Goal: Information Seeking & Learning: Learn about a topic

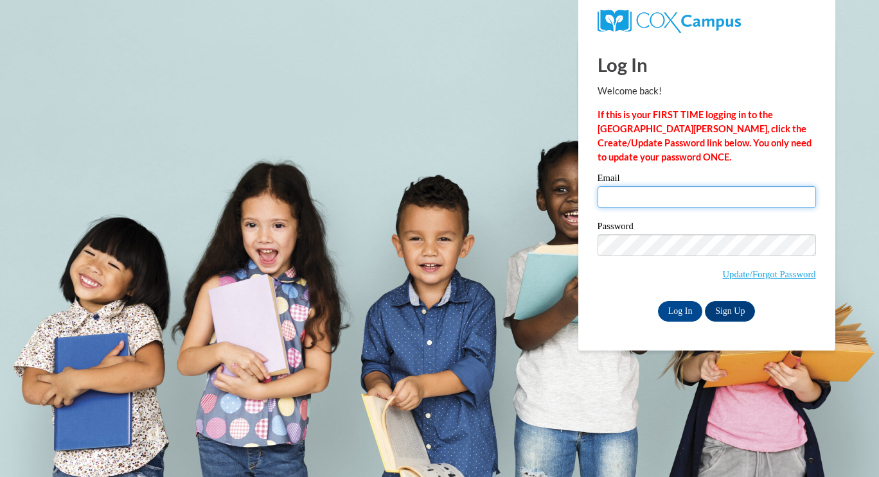
click at [676, 202] on input "Email" at bounding box center [707, 197] width 218 height 22
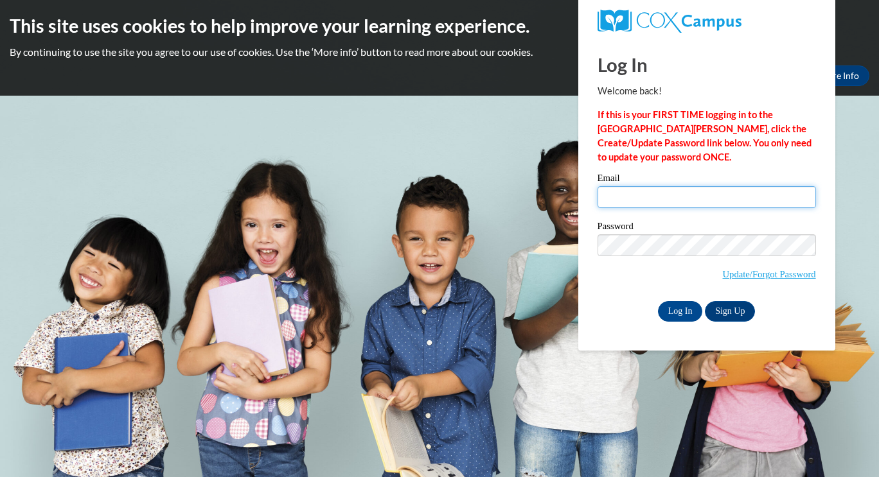
type input "baileymiller512@gmail.com"
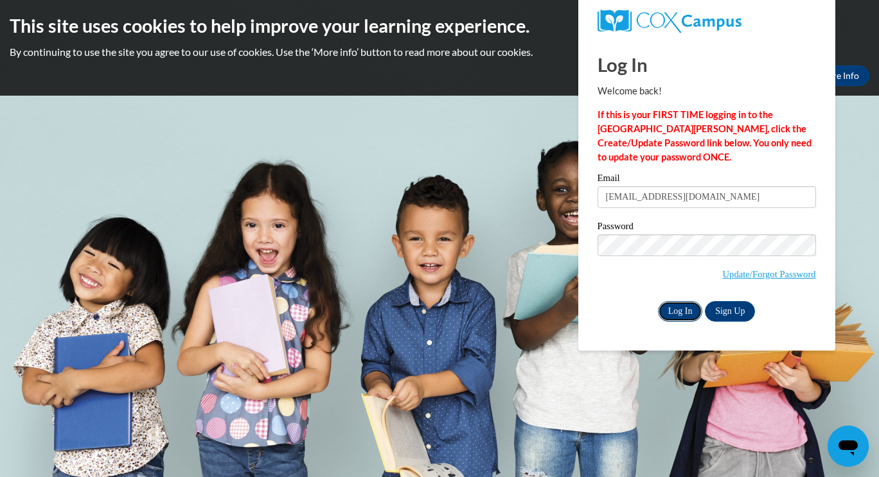
click at [686, 314] on input "Log In" at bounding box center [680, 311] width 45 height 21
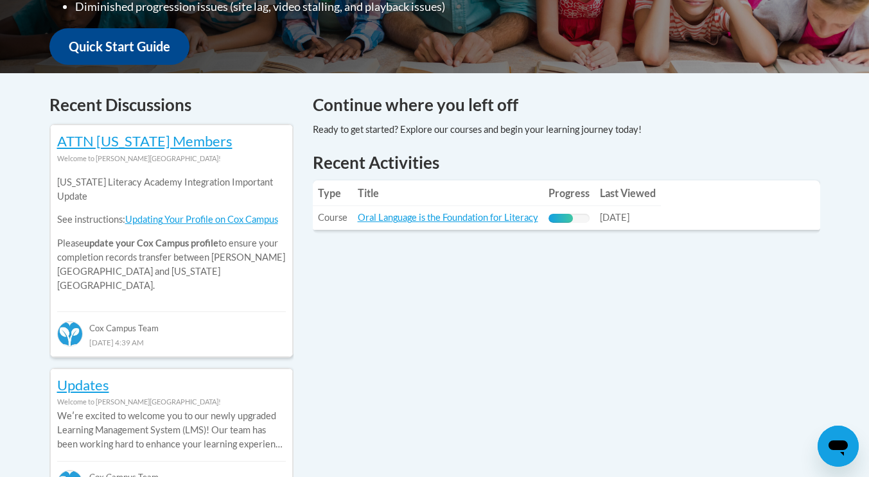
scroll to position [553, 0]
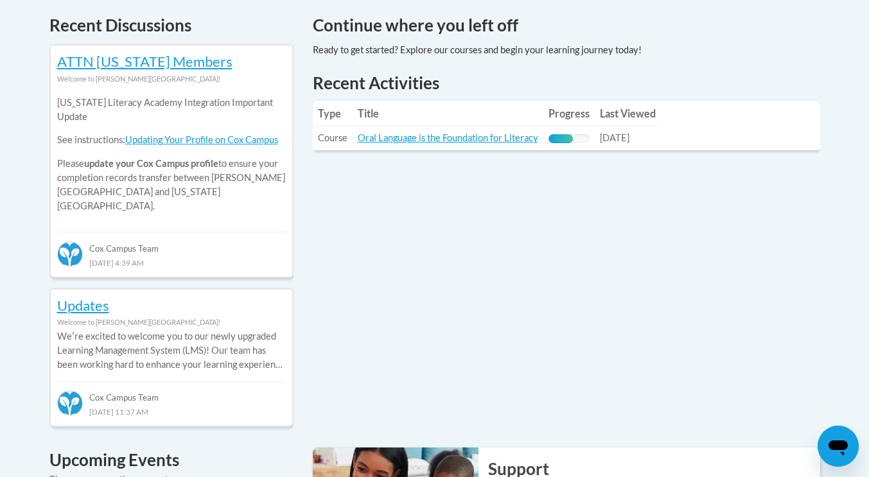
click at [429, 144] on td "Title: Oral Language is the Foundation for Literacy" at bounding box center [448, 139] width 191 height 24
click at [427, 142] on link "Oral Language is the Foundation for Literacy" at bounding box center [448, 137] width 181 height 11
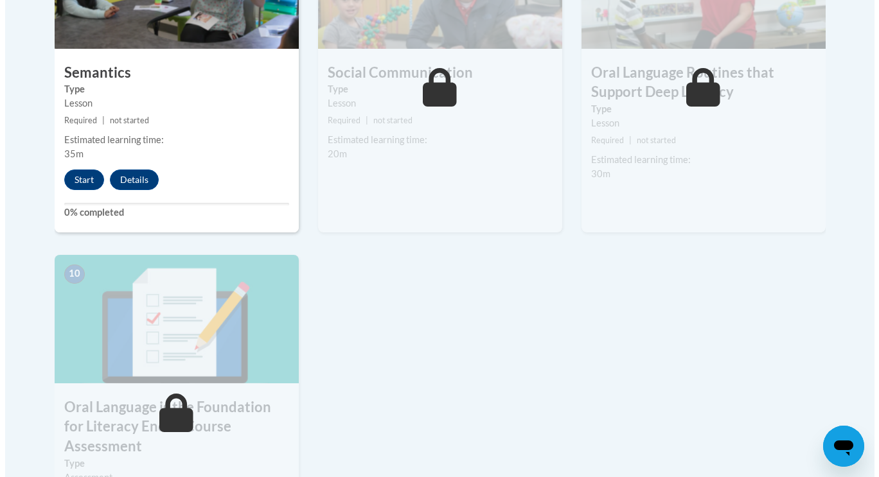
scroll to position [1223, 0]
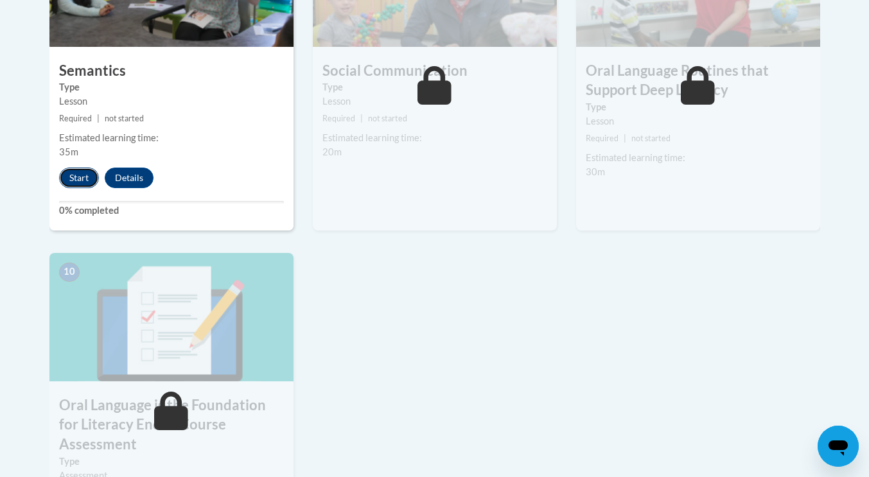
click at [73, 177] on button "Start" at bounding box center [79, 178] width 40 height 21
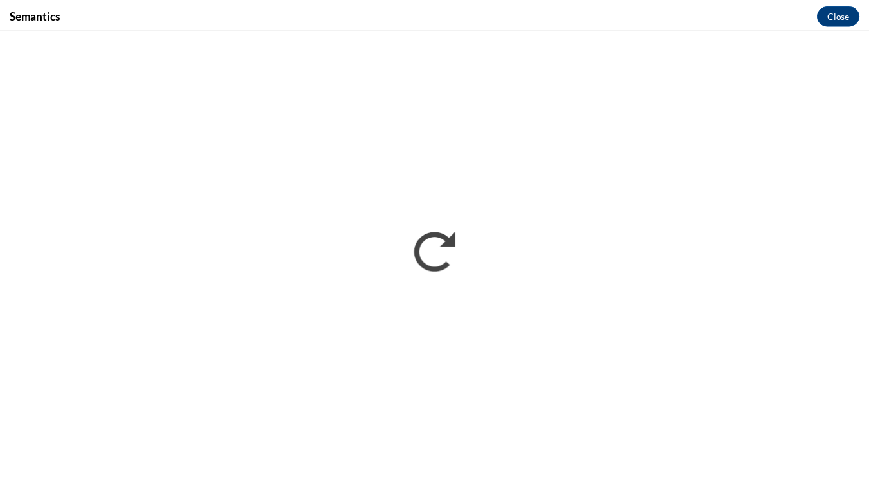
scroll to position [0, 0]
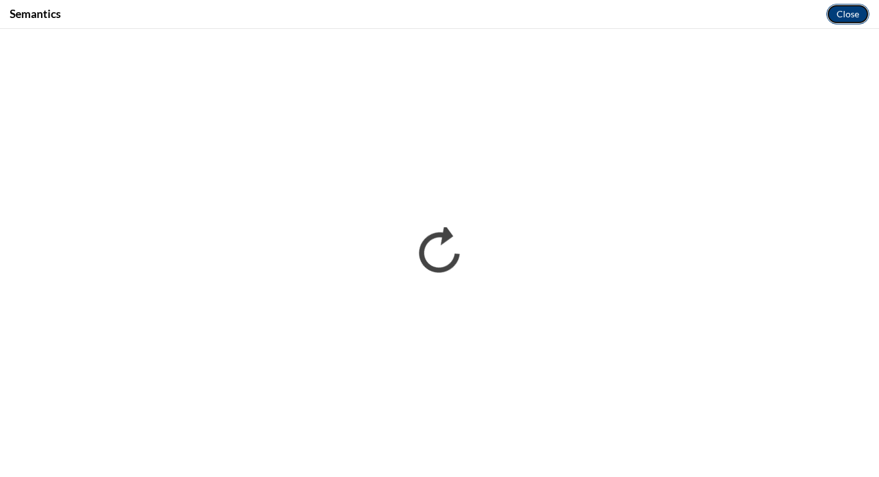
click at [849, 13] on button "Close" at bounding box center [847, 14] width 43 height 21
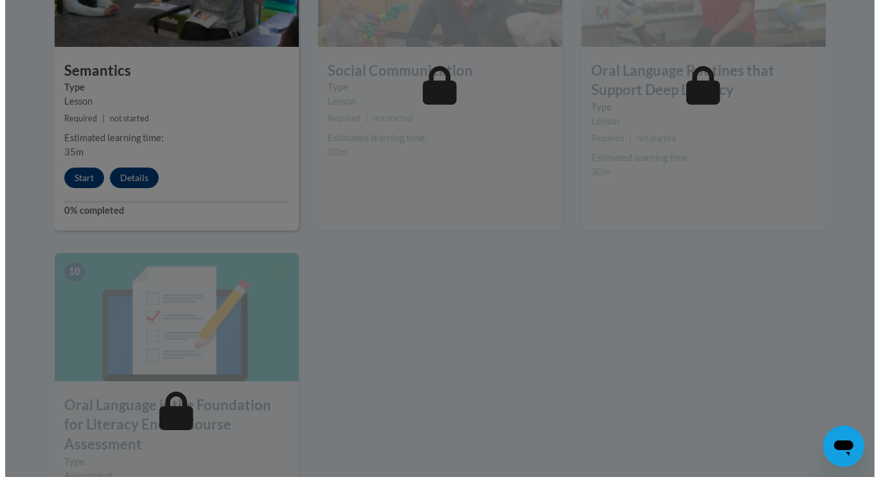
scroll to position [1021, 0]
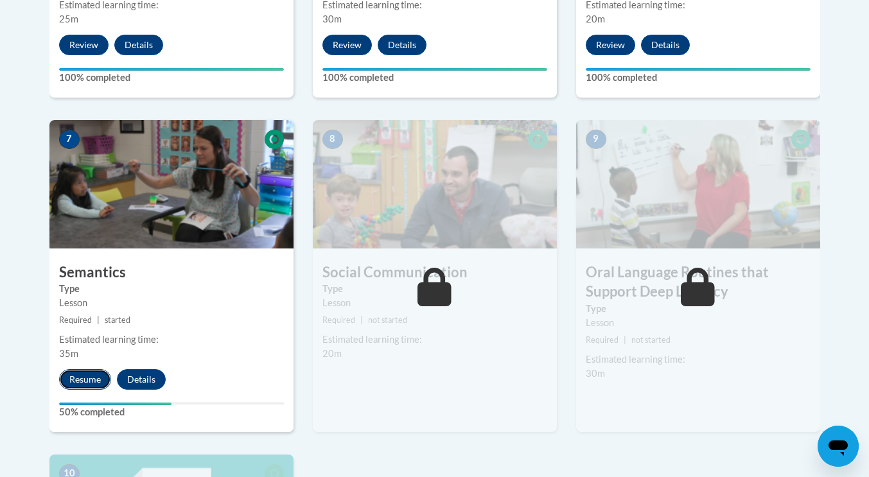
click at [76, 385] on button "Resume" at bounding box center [85, 379] width 52 height 21
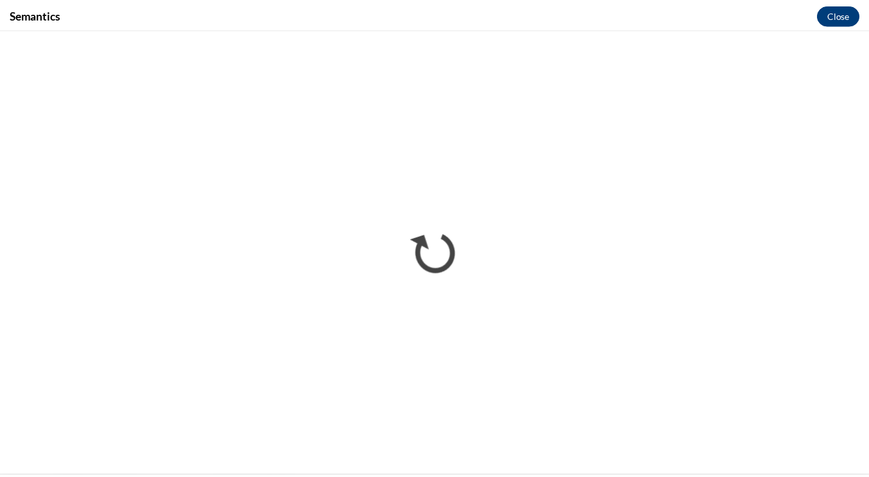
scroll to position [0, 0]
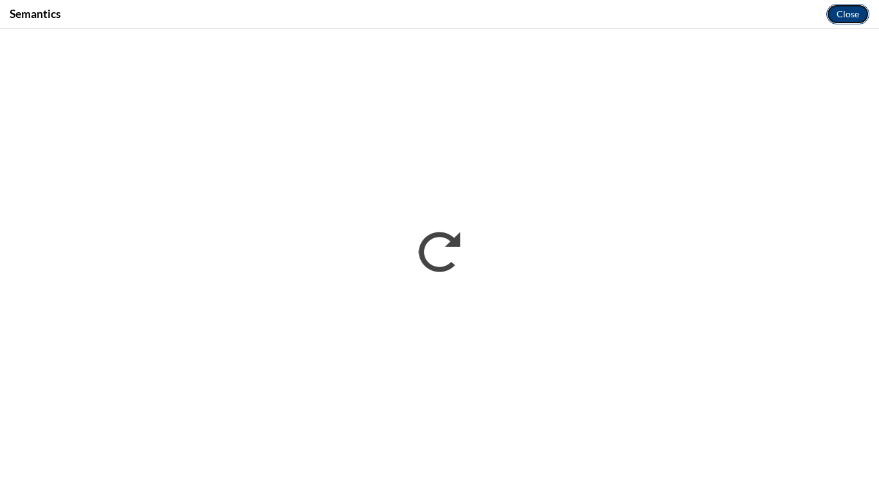
click at [844, 19] on button "Close" at bounding box center [847, 14] width 43 height 21
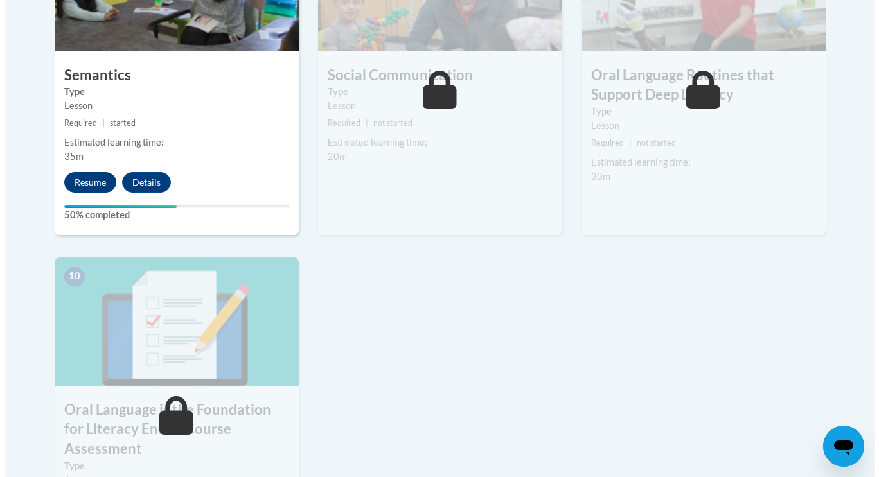
scroll to position [1021, 0]
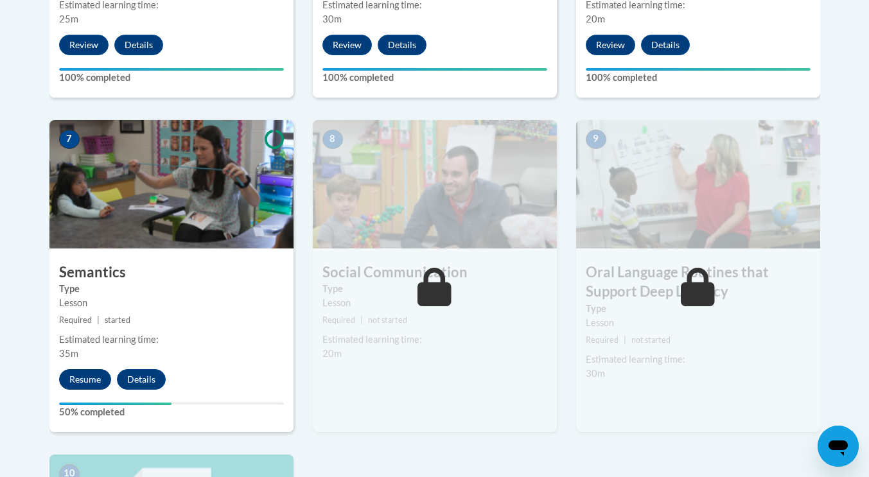
click at [75, 177] on img at bounding box center [171, 184] width 244 height 128
click at [85, 378] on button "Resume" at bounding box center [85, 379] width 52 height 21
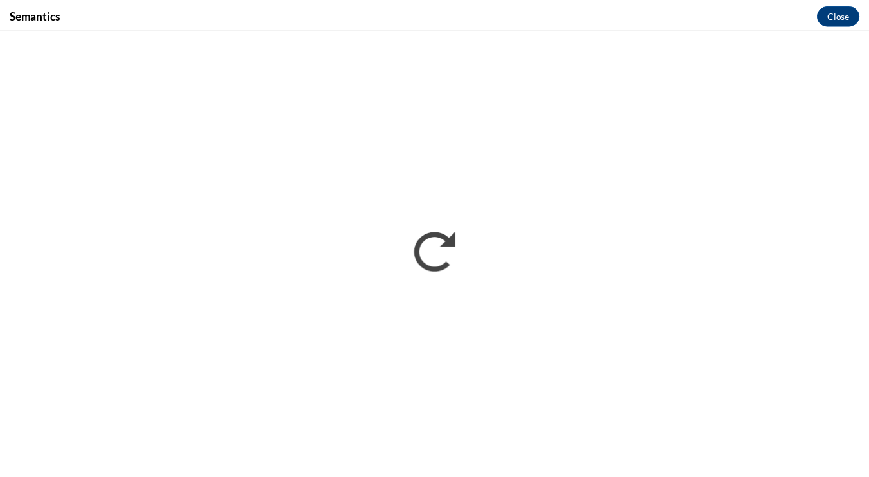
scroll to position [0, 0]
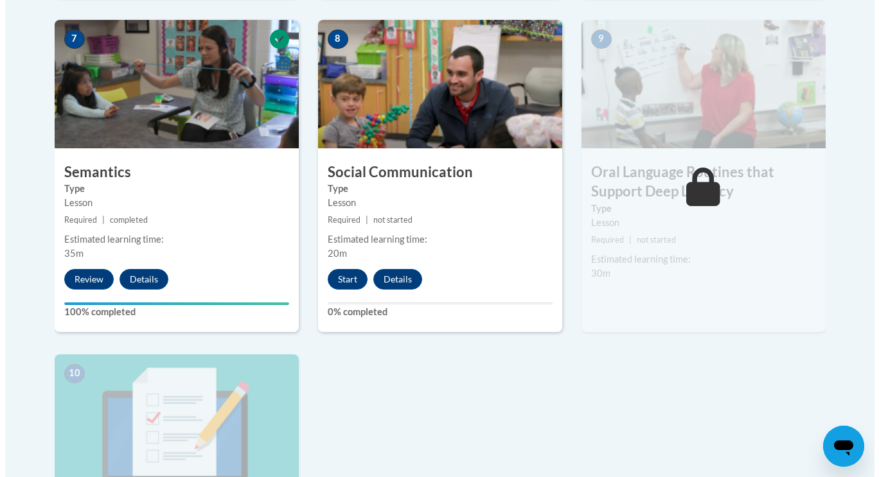
scroll to position [1174, 0]
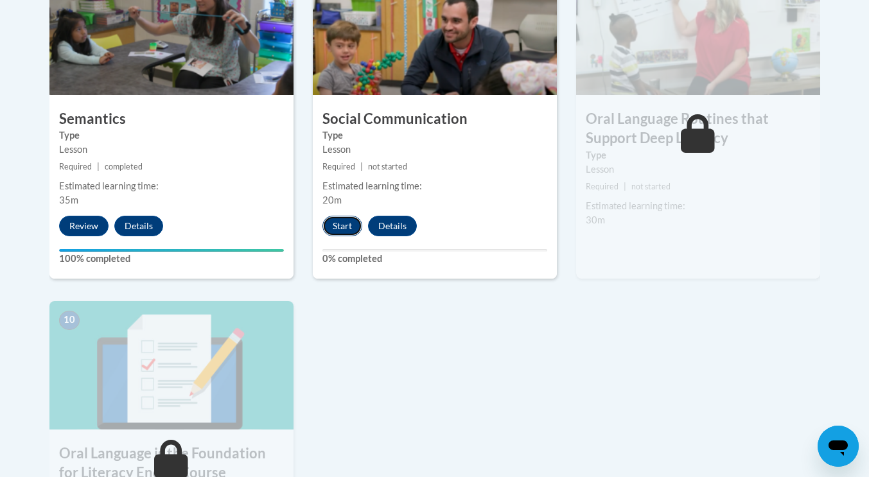
click at [341, 223] on button "Start" at bounding box center [343, 226] width 40 height 21
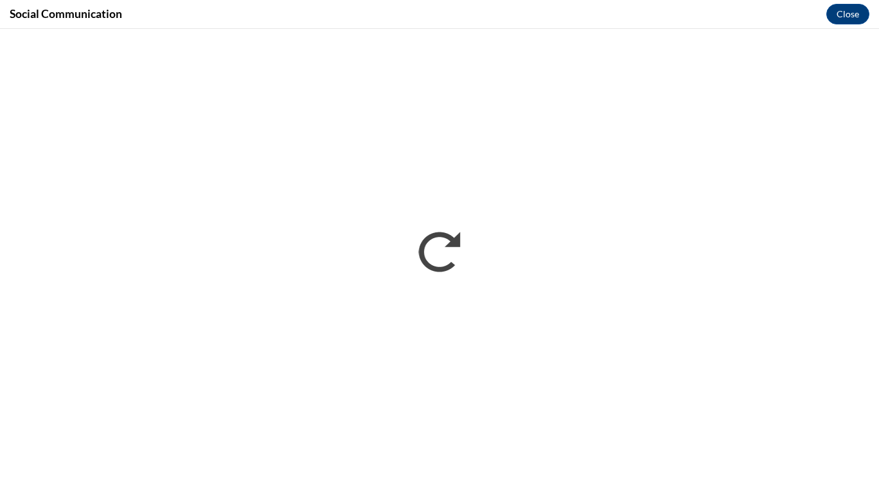
scroll to position [0, 0]
